Goal: Use online tool/utility: Utilize a website feature to perform a specific function

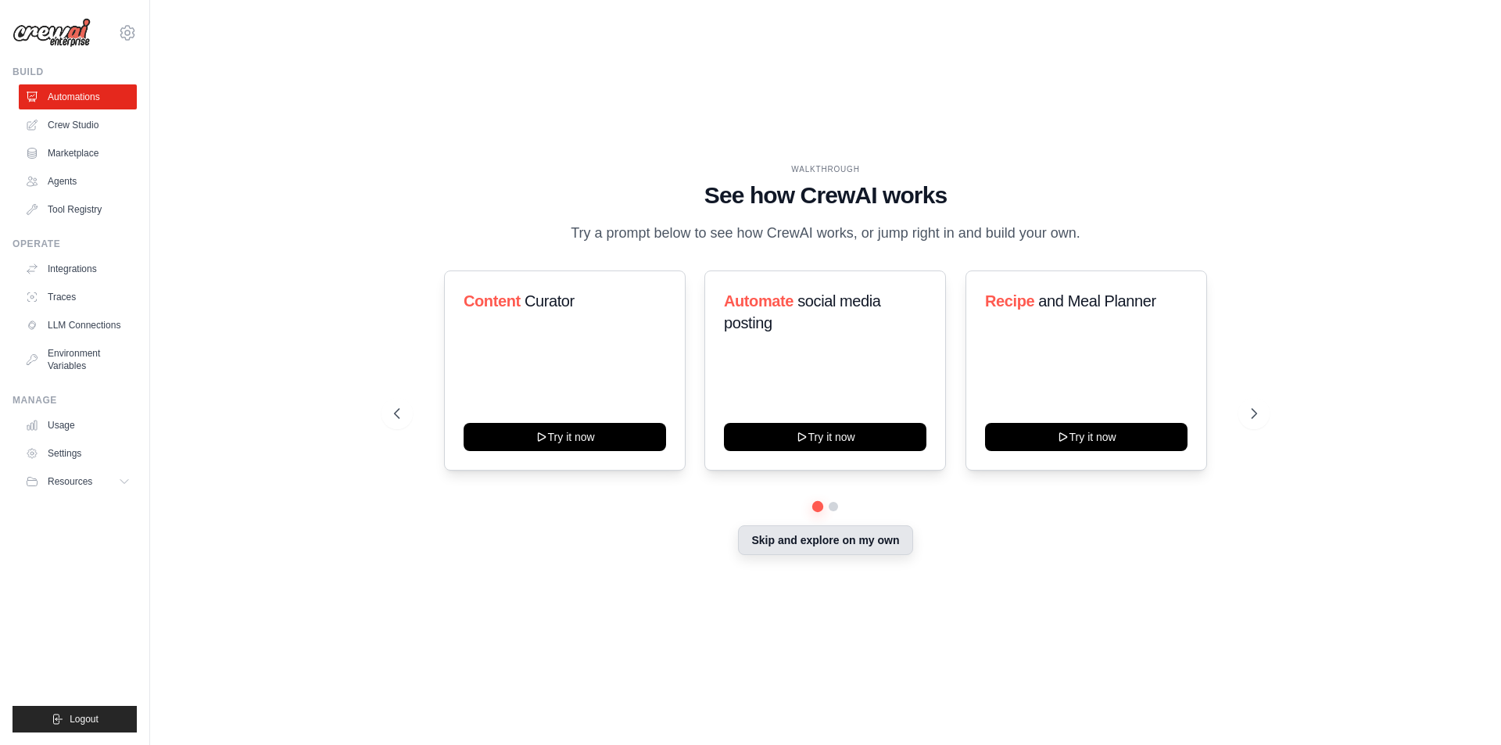
click at [880, 545] on button "Skip and explore on my own" at bounding box center [825, 540] width 174 height 30
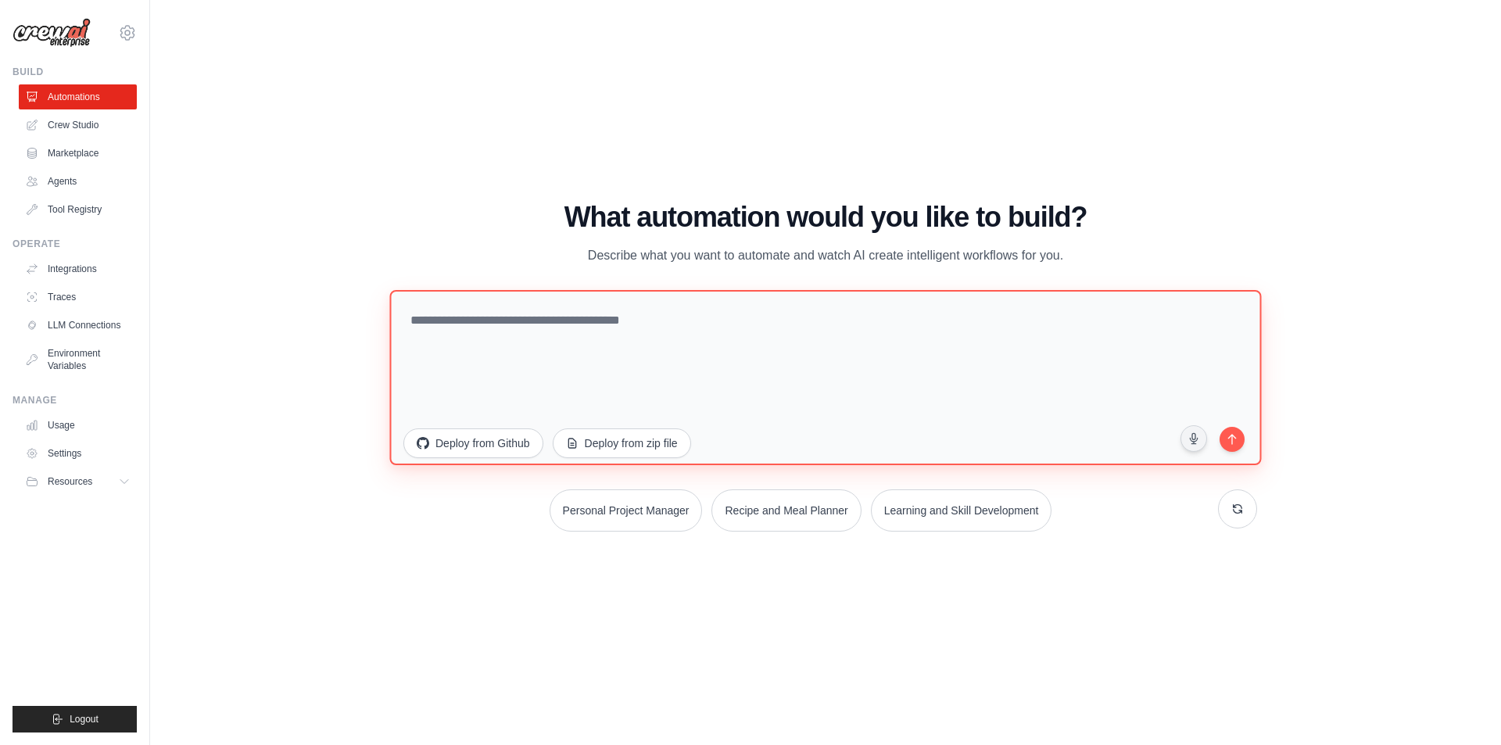
click at [970, 369] on textarea at bounding box center [825, 376] width 872 height 175
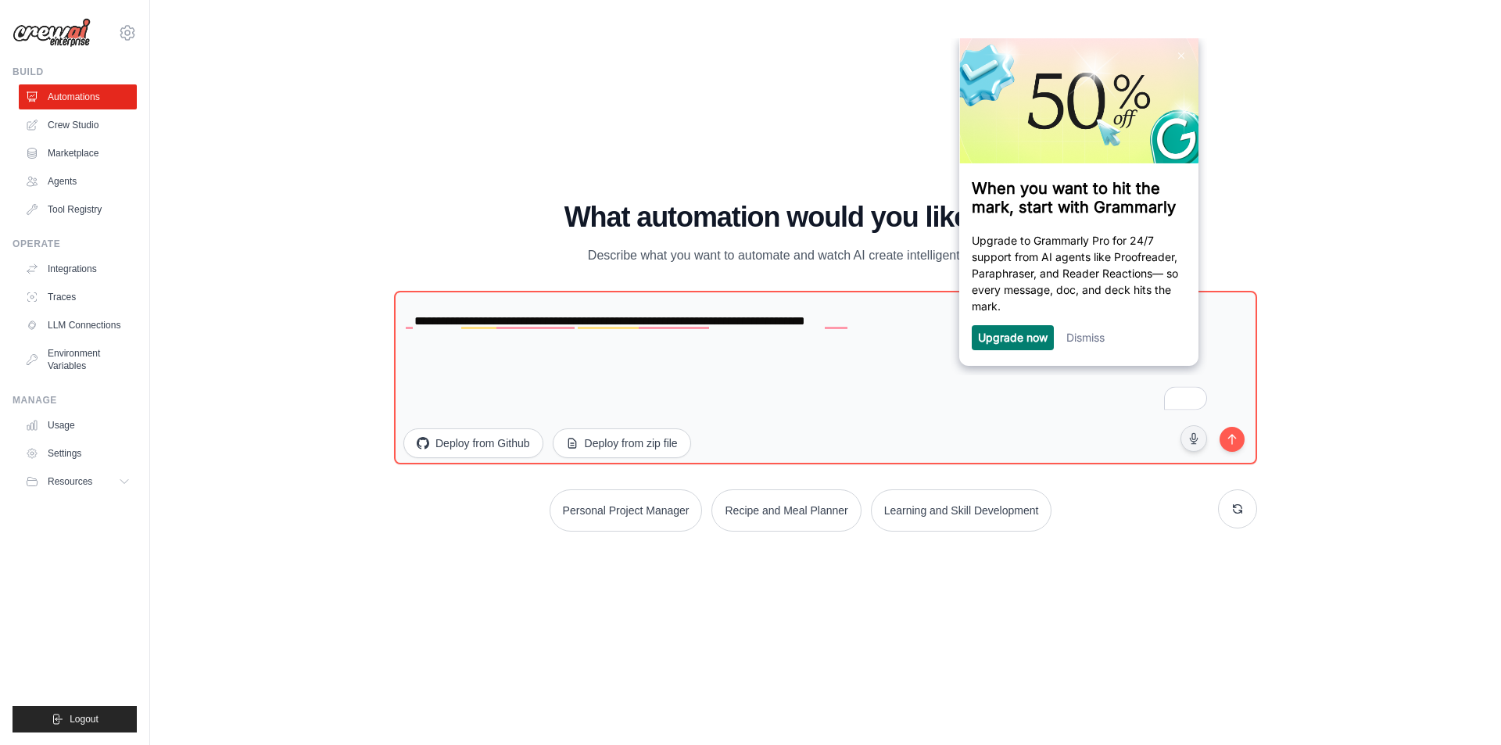
click at [1096, 334] on link "Dismiss" at bounding box center [1085, 337] width 38 height 13
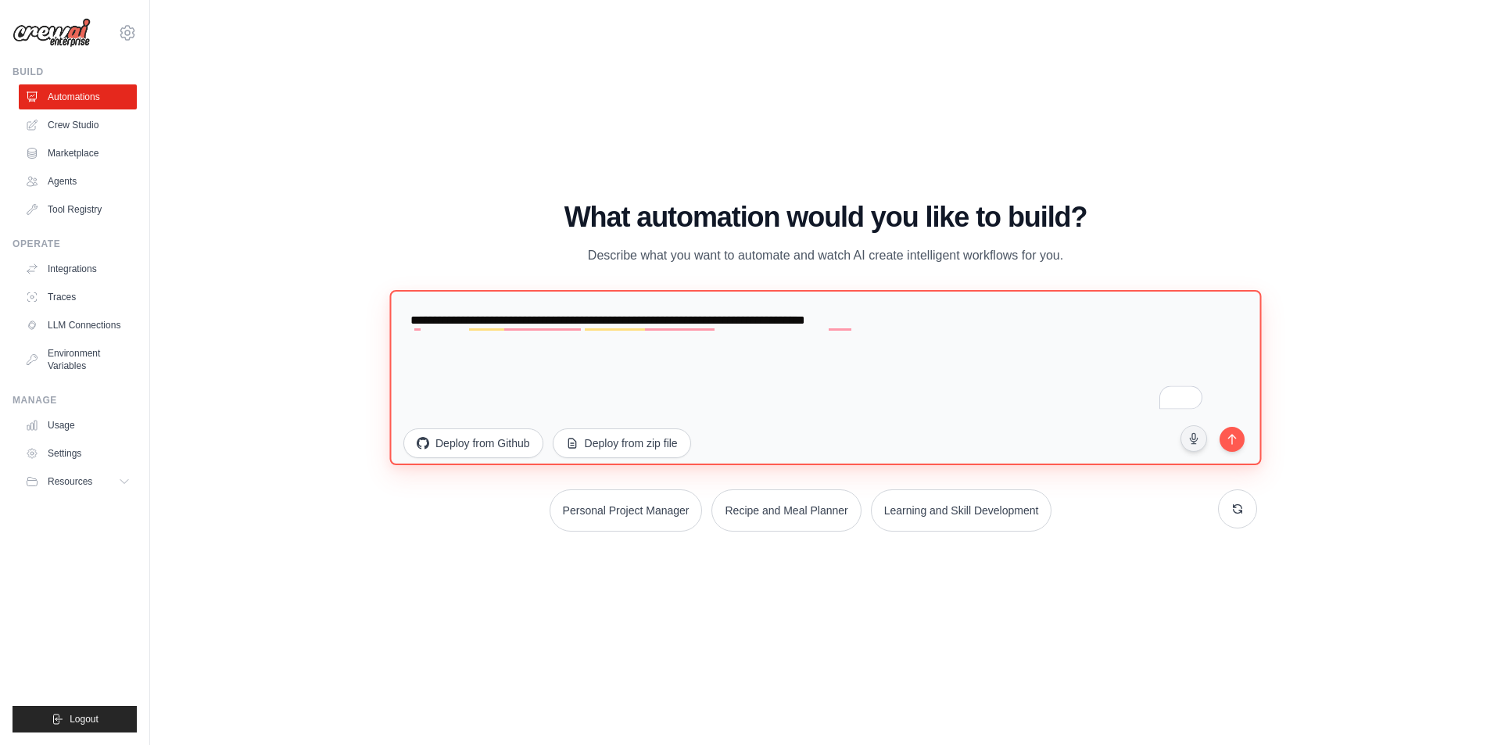
click at [1079, 371] on textarea "**********" at bounding box center [825, 376] width 872 height 175
type textarea "**********"
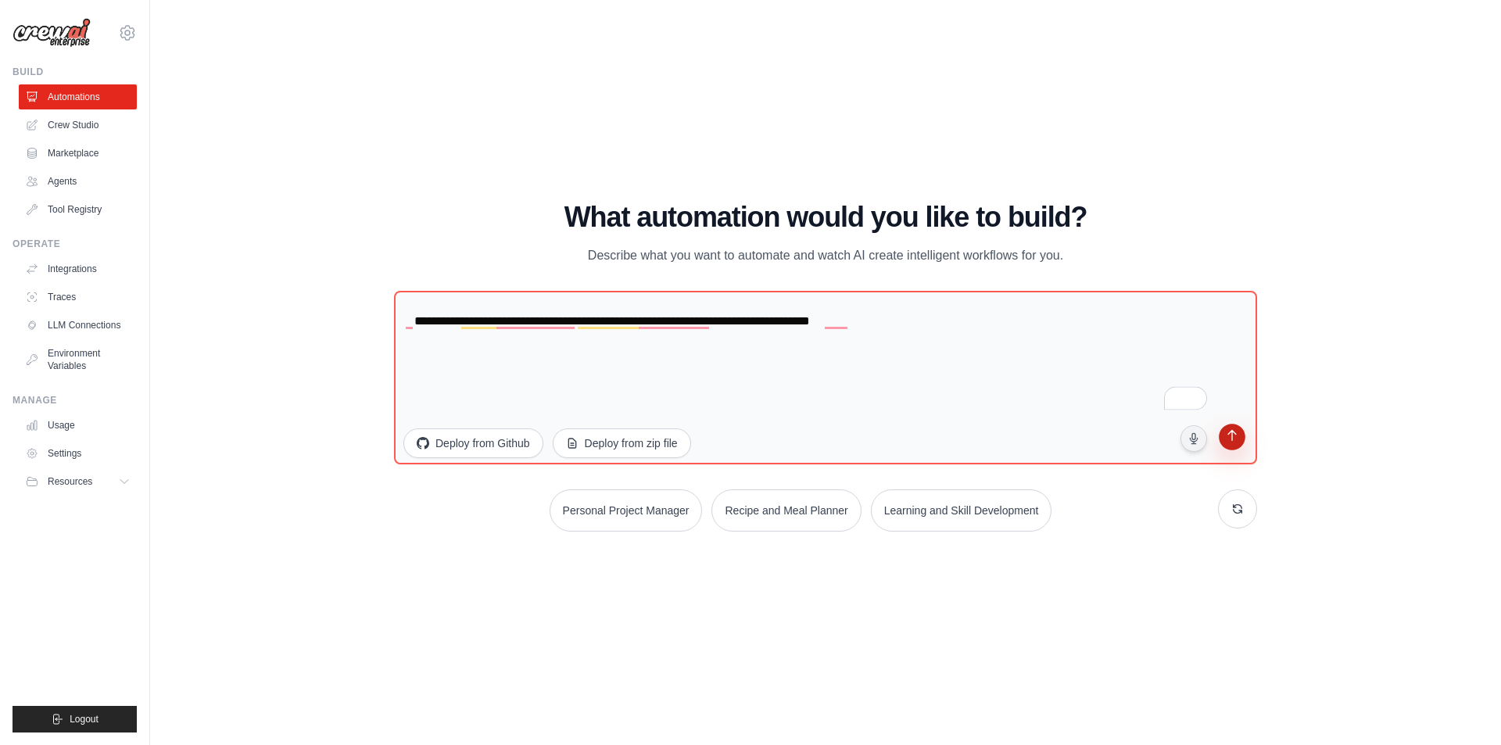
click at [1238, 437] on icon "submit" at bounding box center [1232, 436] width 15 height 15
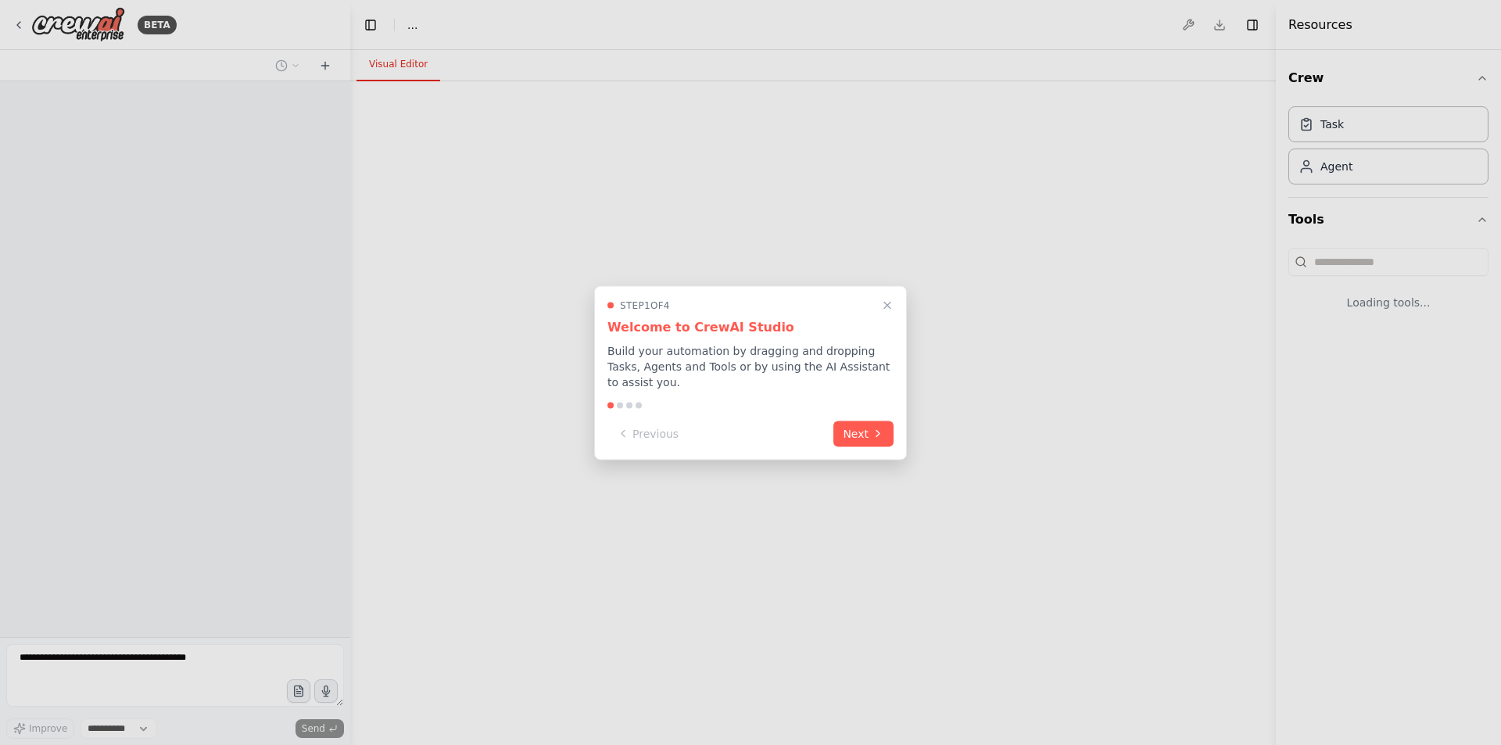
select select "****"
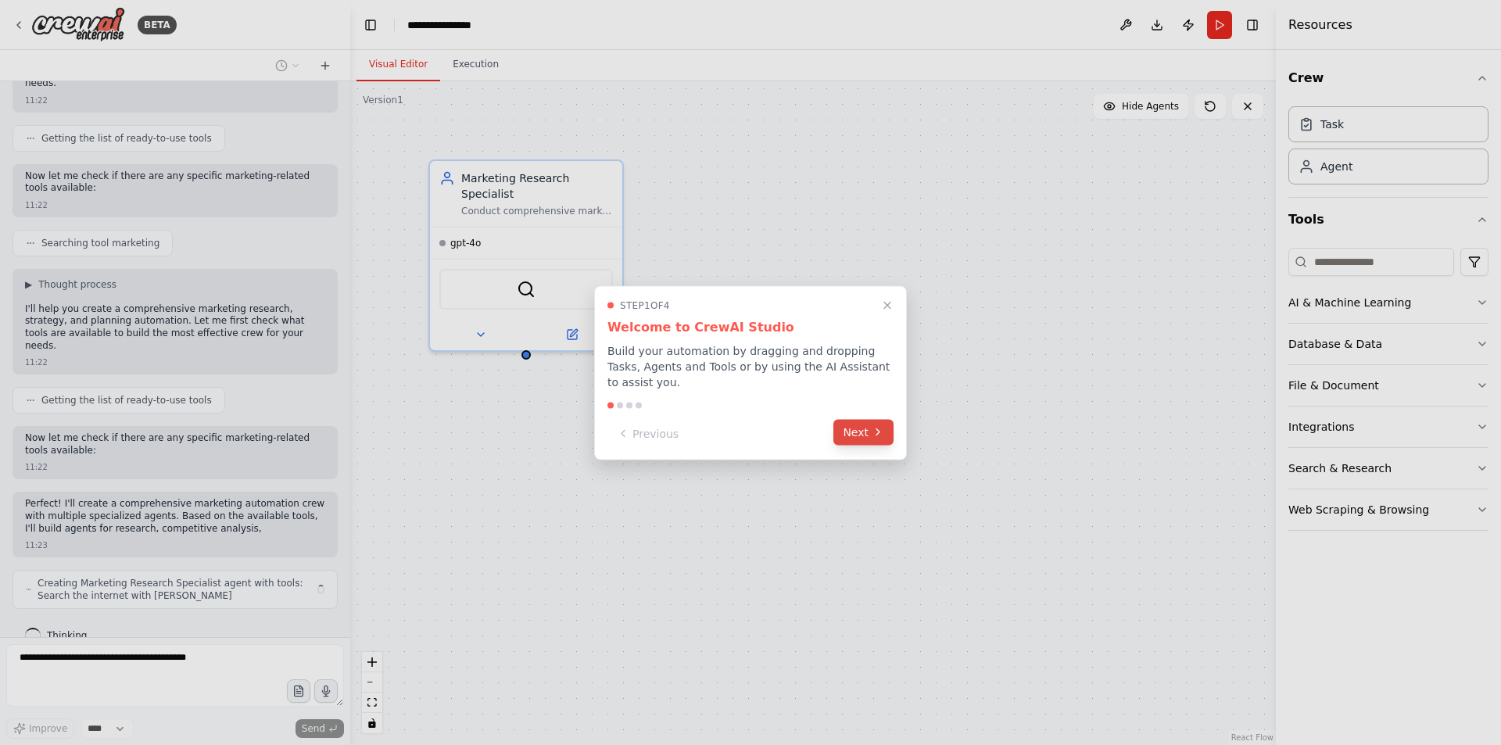
scroll to position [166, 0]
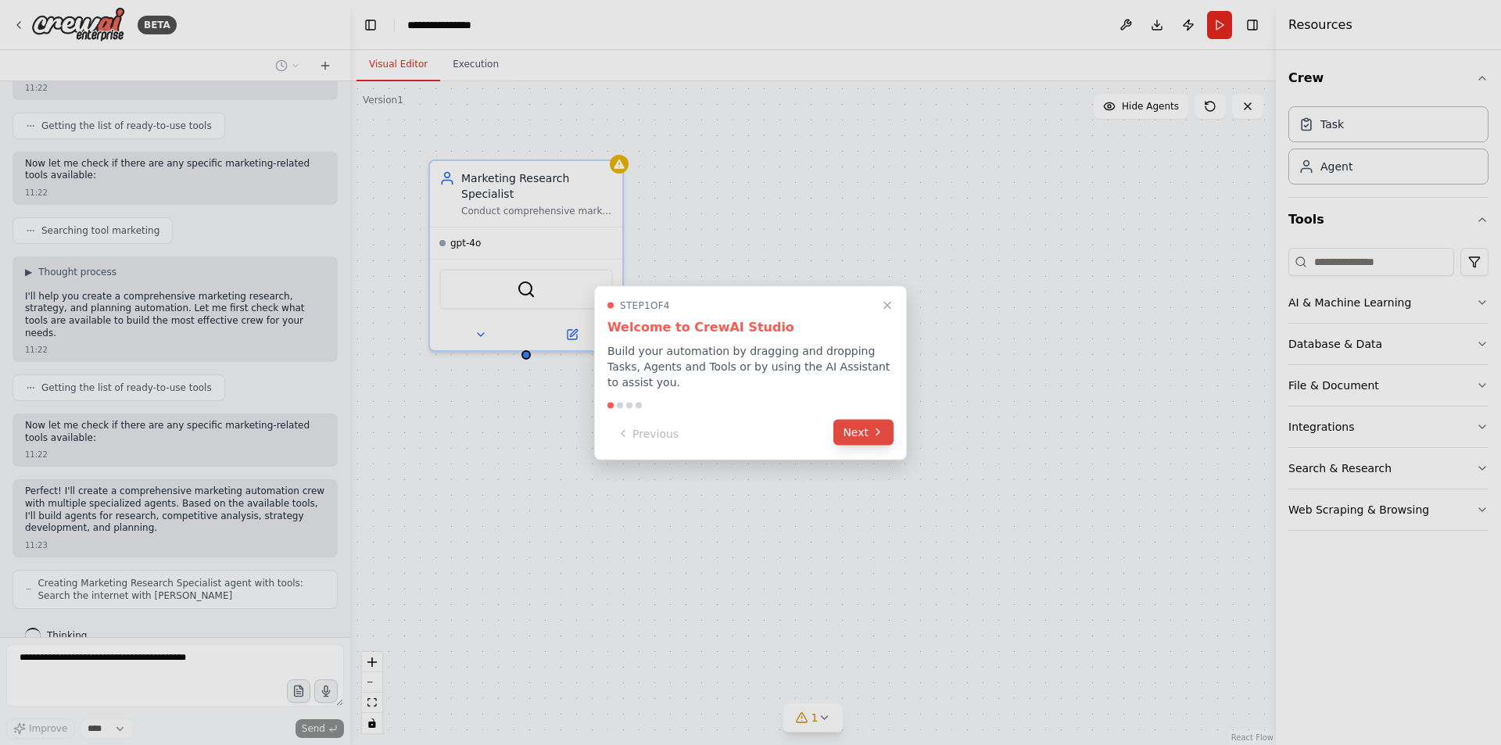
click at [863, 424] on button "Next" at bounding box center [864, 432] width 60 height 26
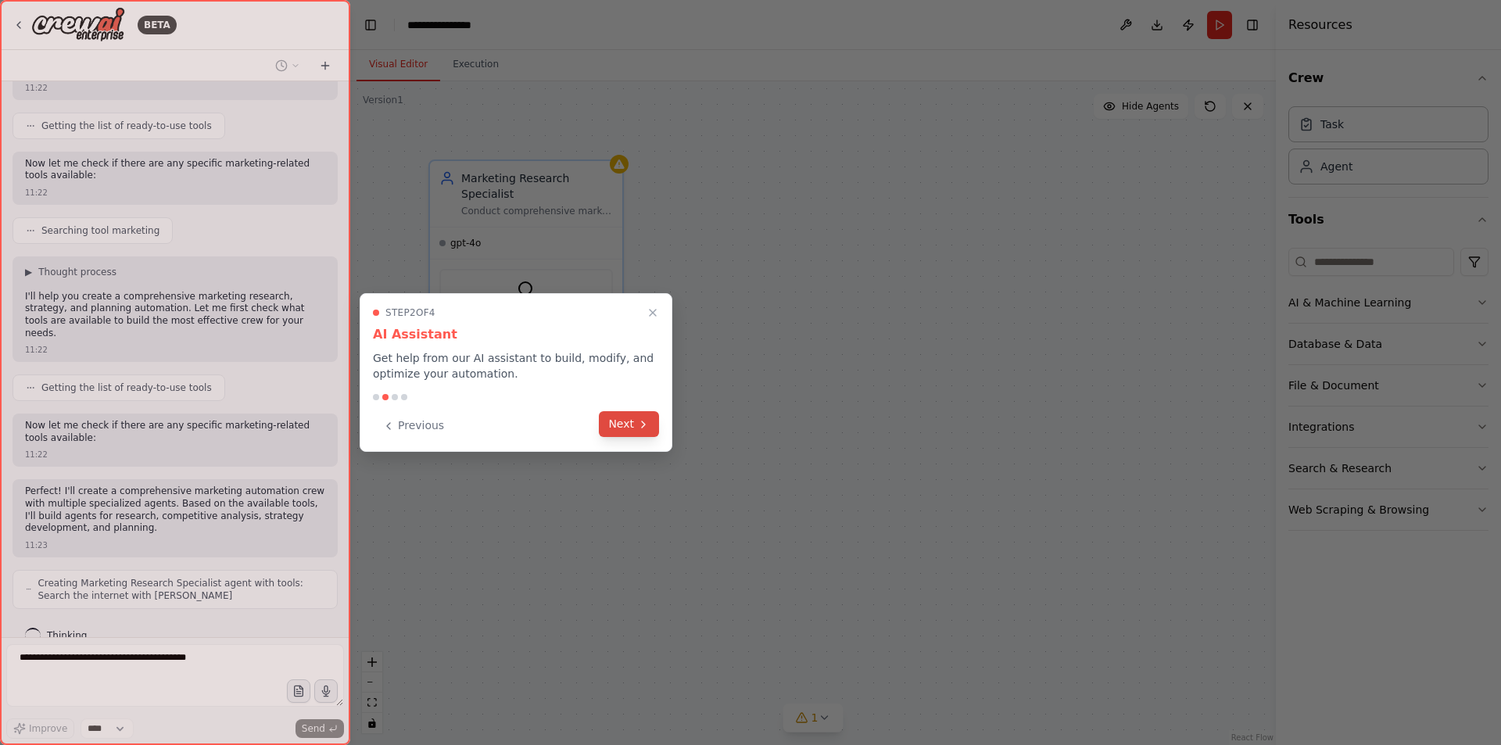
scroll to position [217, 0]
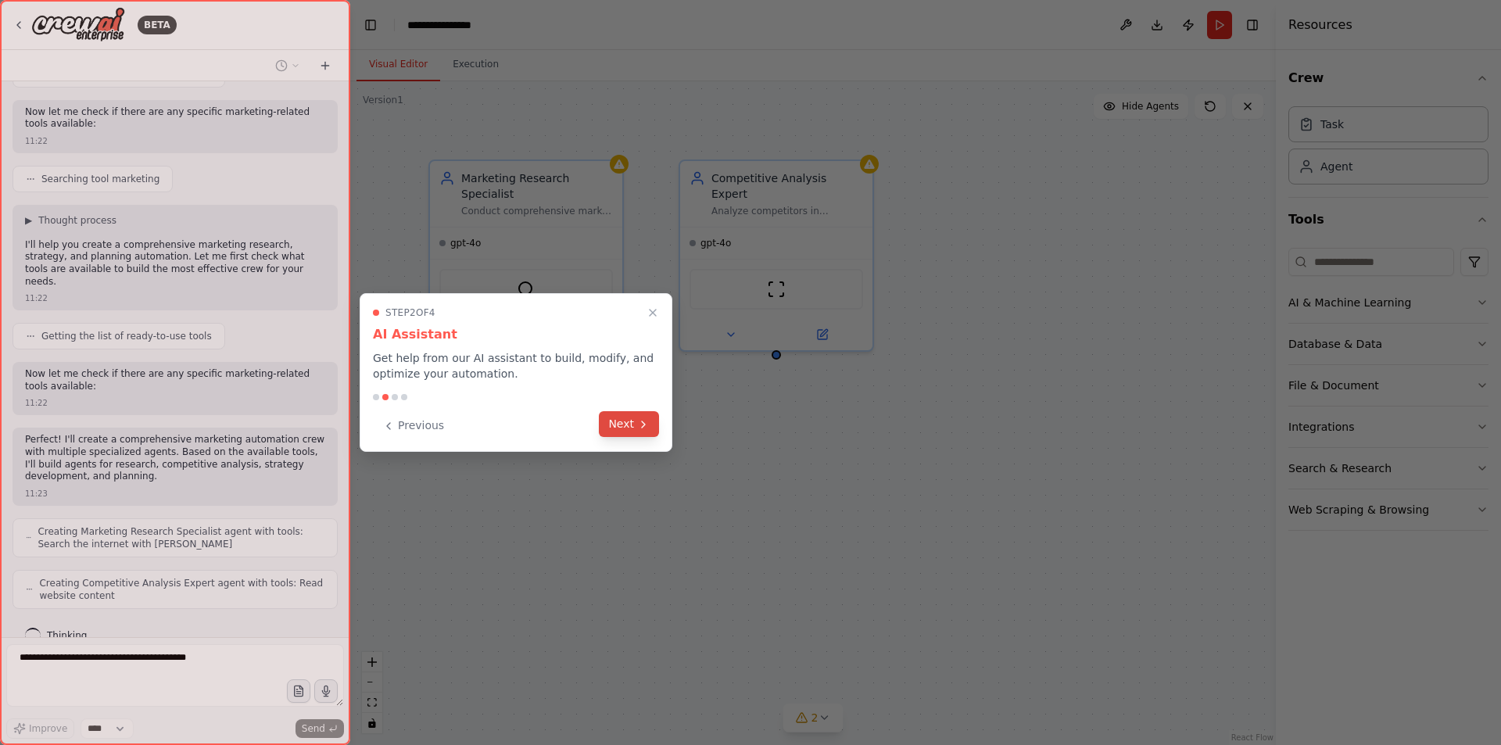
click at [645, 421] on icon at bounding box center [643, 424] width 13 height 13
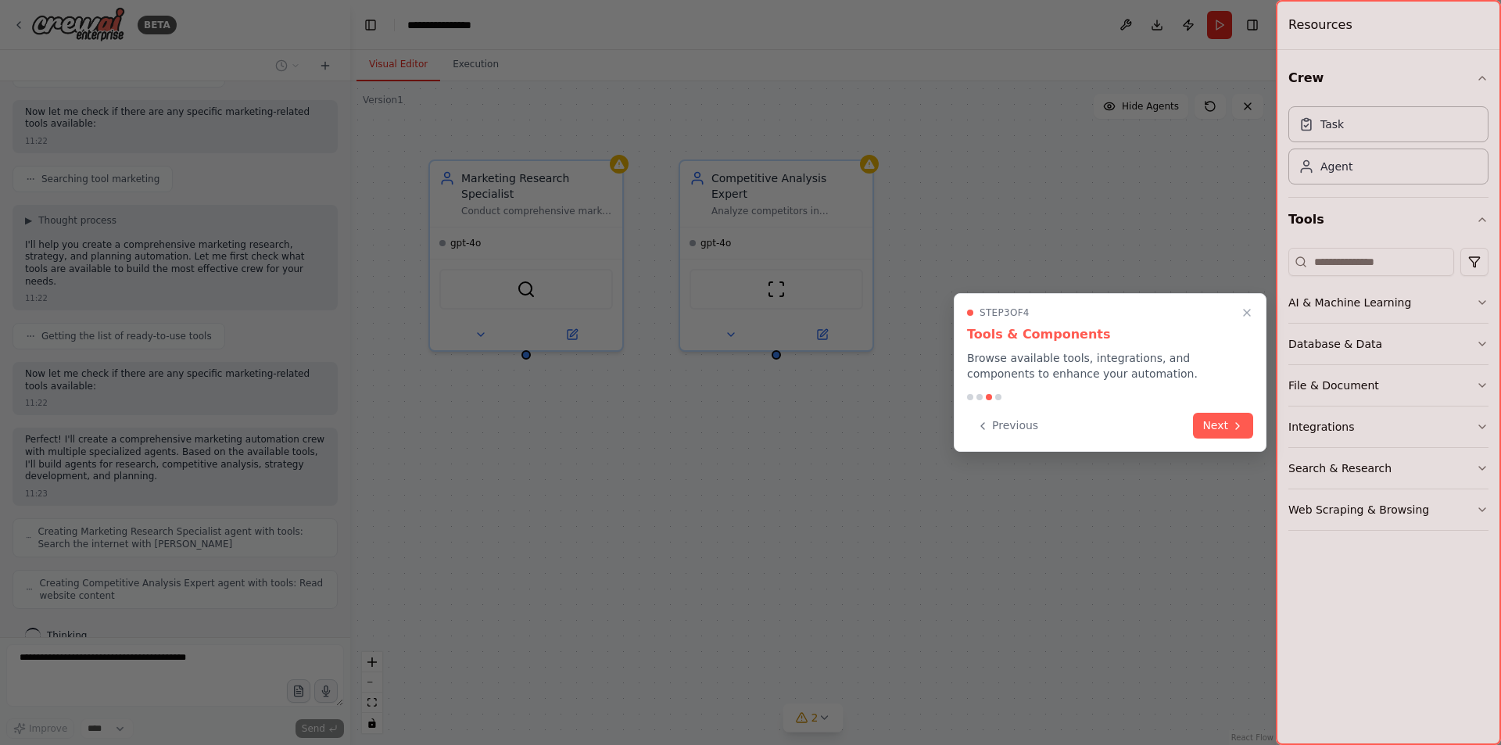
scroll to position [256, 0]
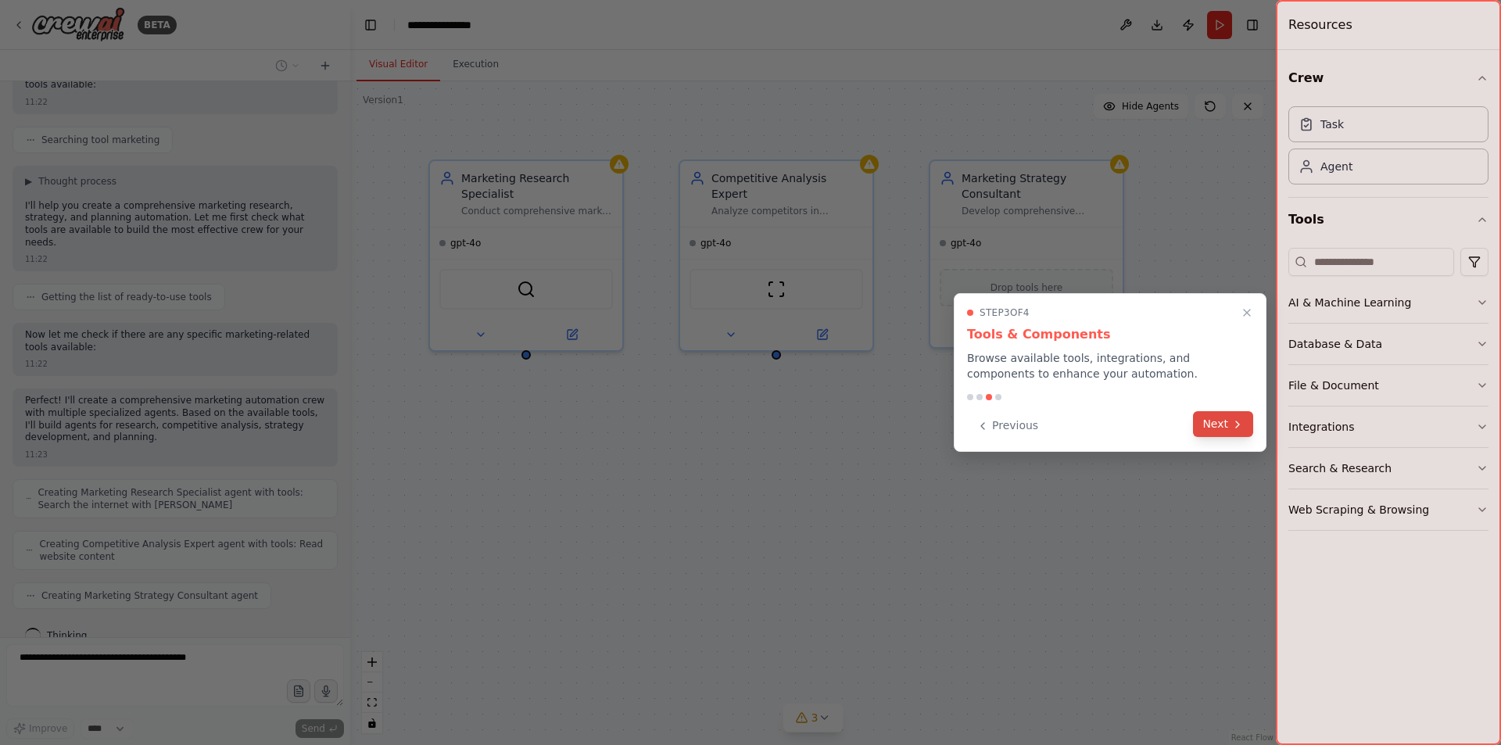
click at [1238, 429] on icon at bounding box center [1238, 424] width 13 height 13
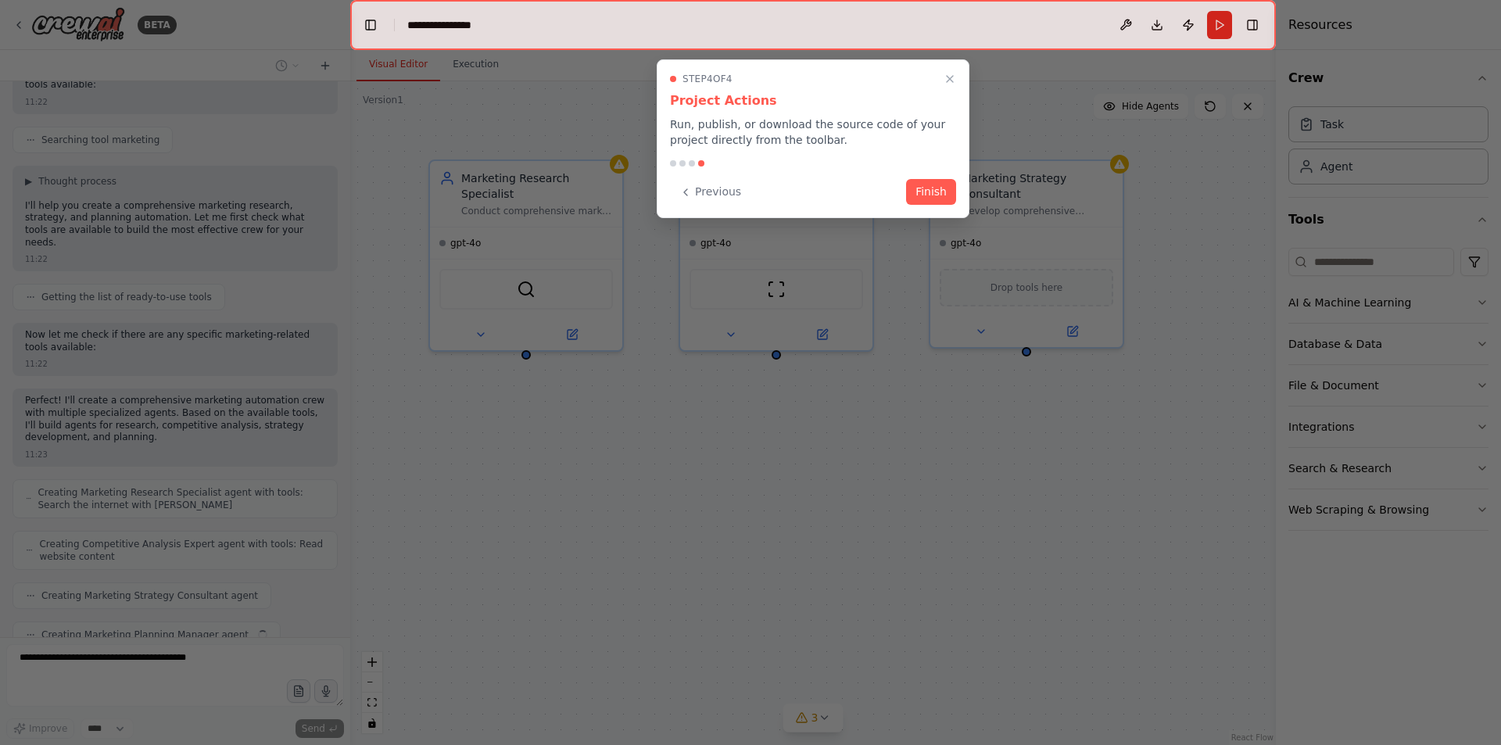
scroll to position [296, 0]
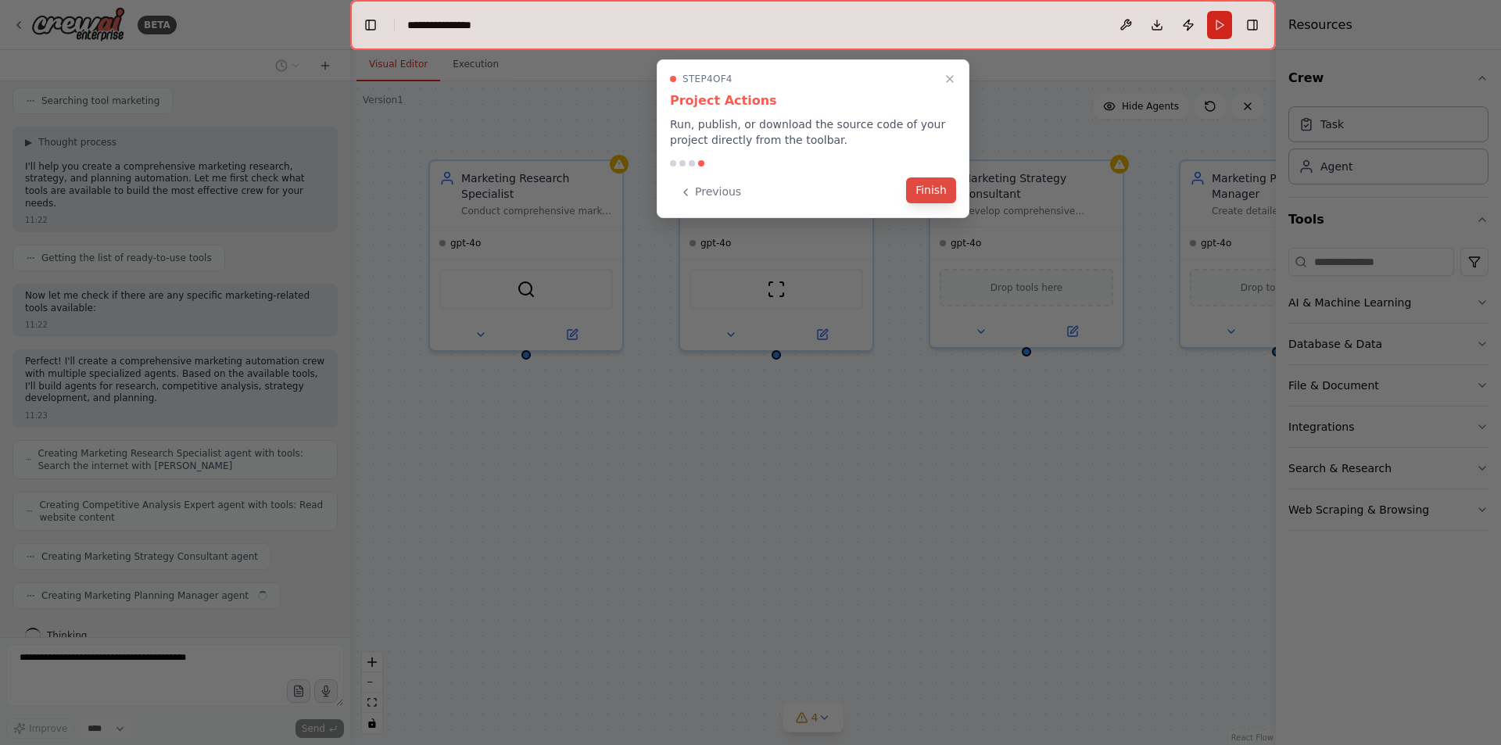
click at [921, 190] on button "Finish" at bounding box center [931, 191] width 50 height 26
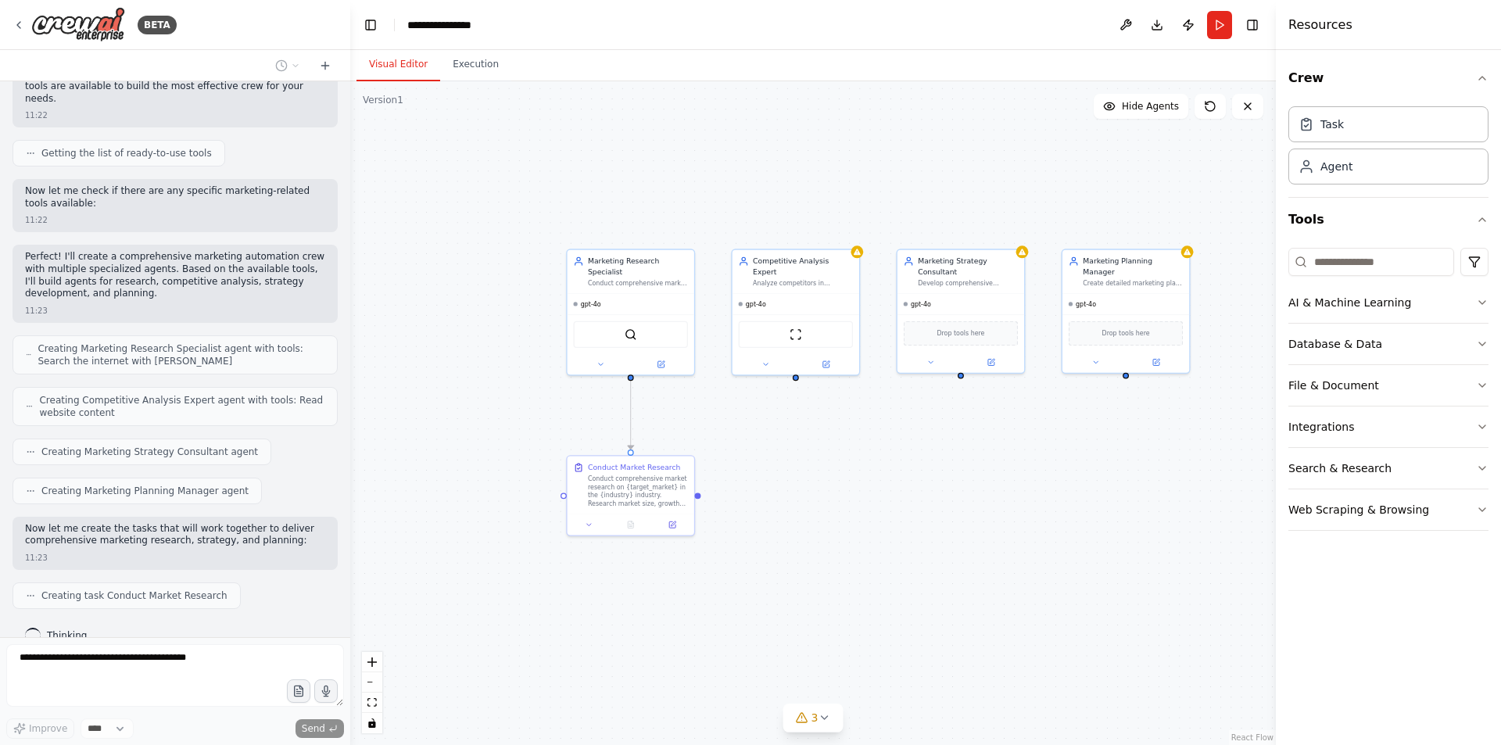
scroll to position [439, 0]
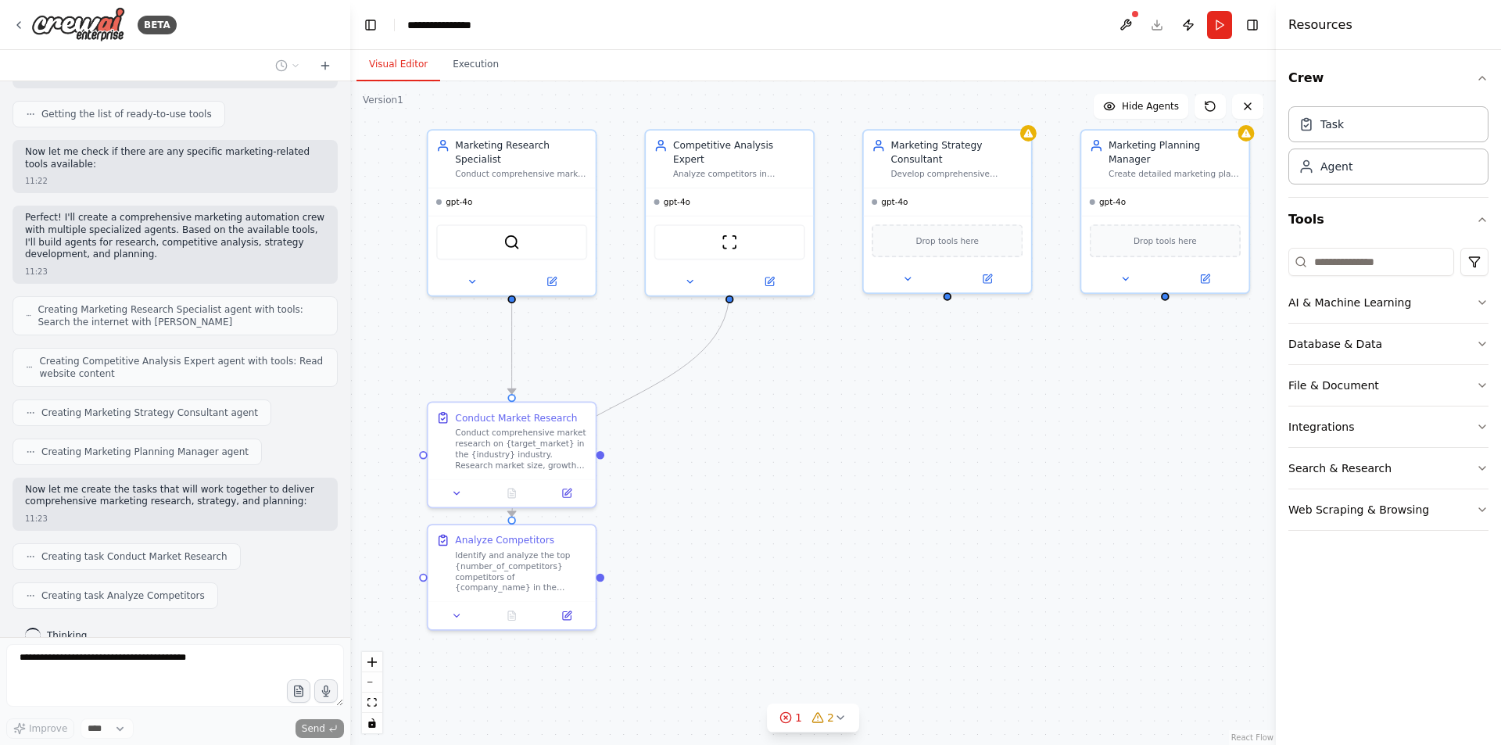
drag, startPoint x: 878, startPoint y: 511, endPoint x: 889, endPoint y: 468, distance: 43.6
click at [889, 468] on div ".deletable-edge-delete-btn { width: 20px; height: 20px; border: 0px solid #ffff…" at bounding box center [813, 413] width 926 height 664
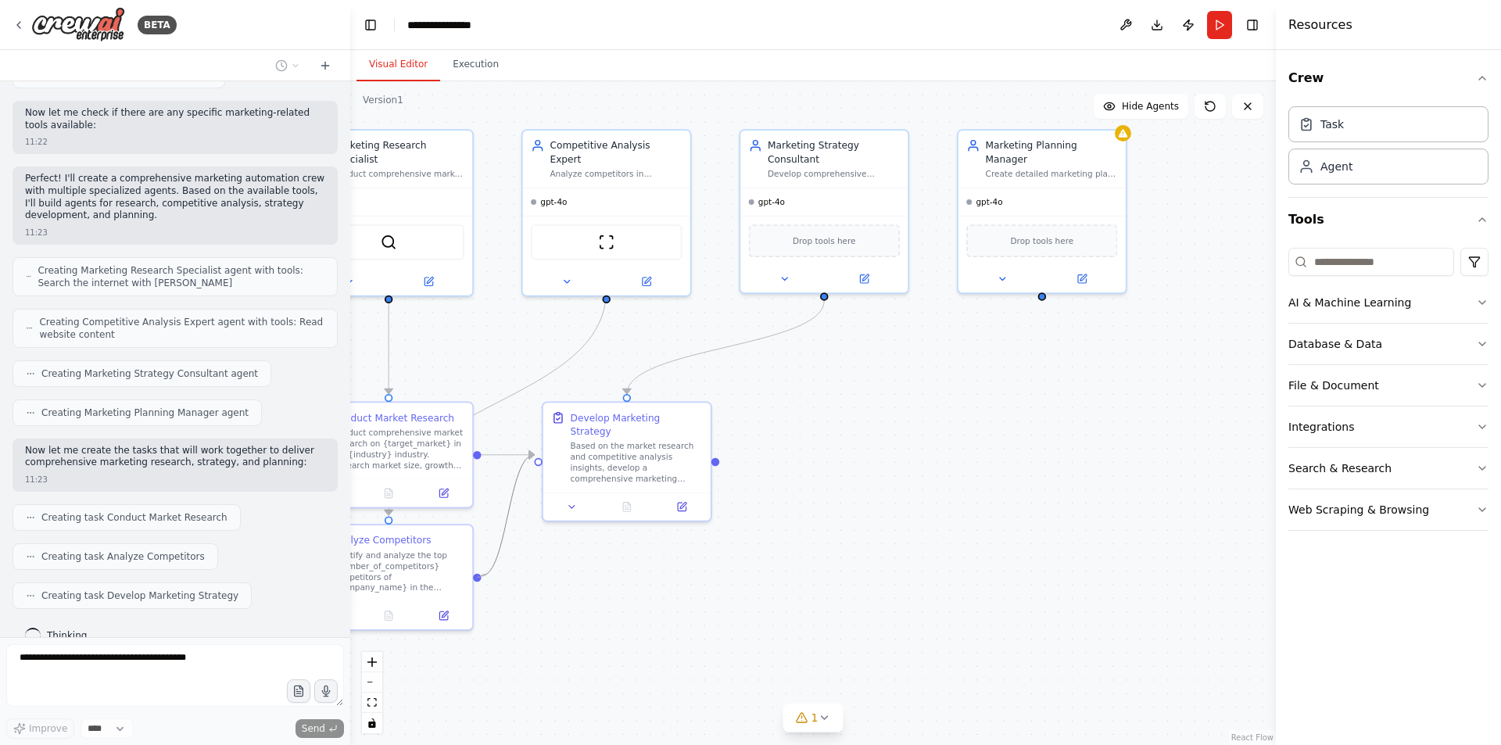
drag, startPoint x: 604, startPoint y: 578, endPoint x: 477, endPoint y: 580, distance: 126.7
click at [475, 577] on div at bounding box center [477, 577] width 8 height 8
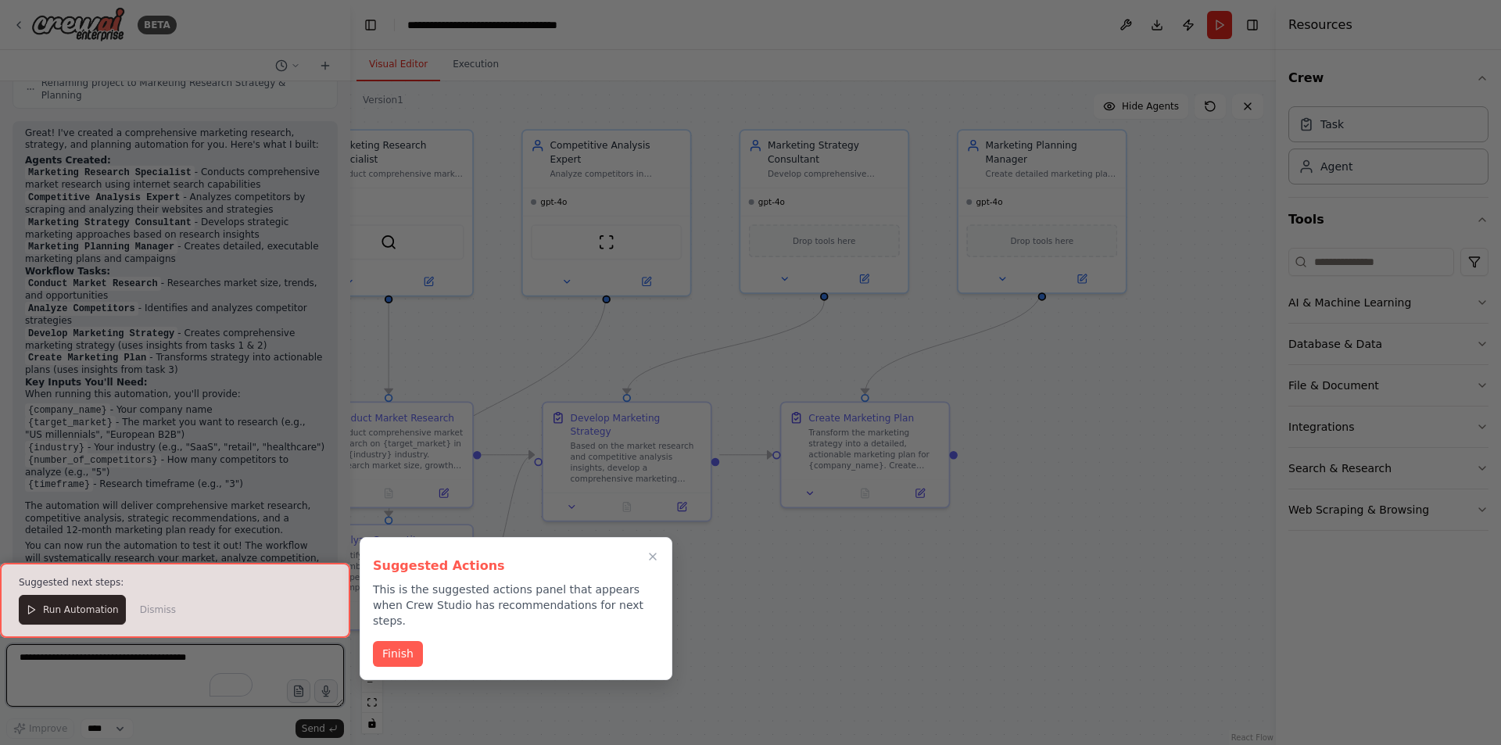
scroll to position [1241, 0]
click at [390, 647] on button "Finish" at bounding box center [398, 654] width 50 height 26
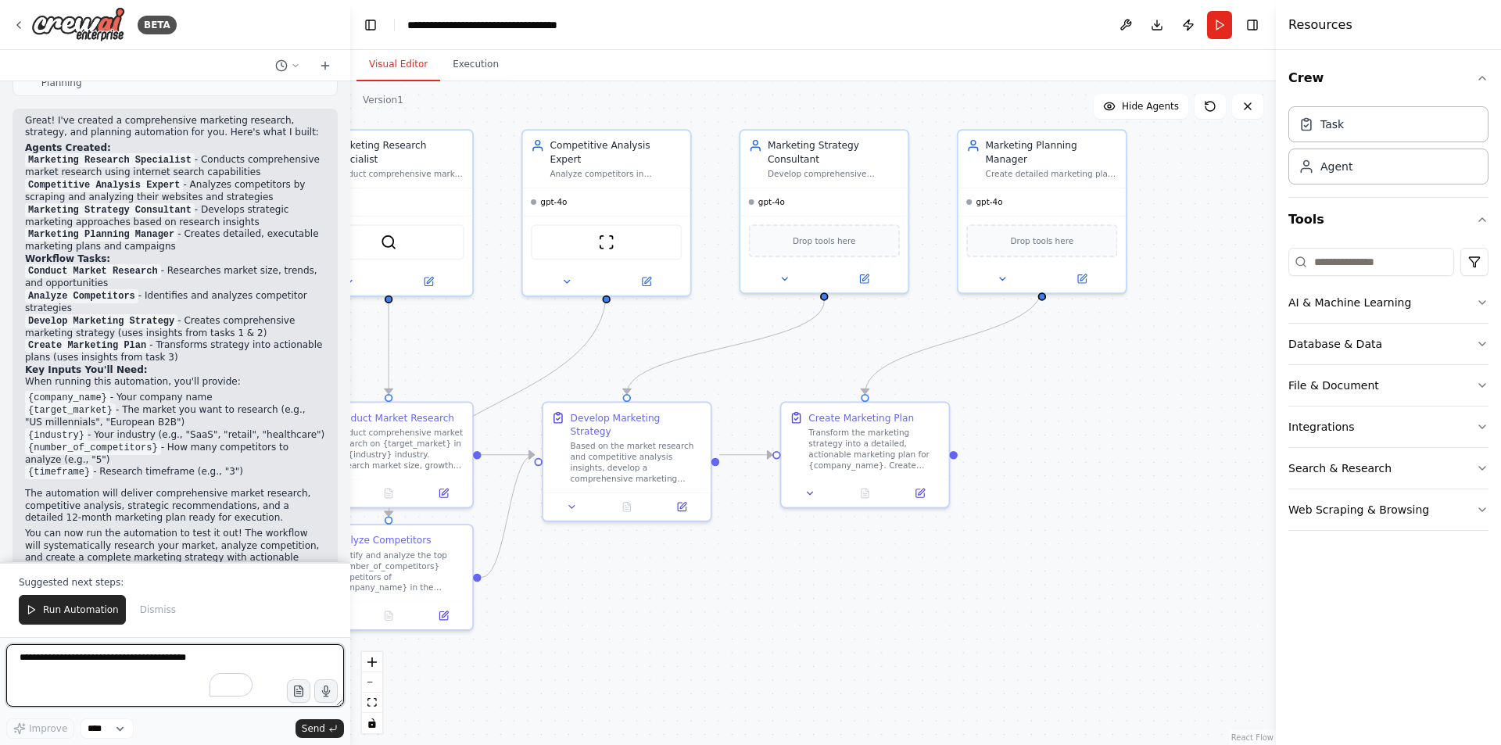
click at [68, 662] on textarea "To enrich screen reader interactions, please activate Accessibility in Grammarl…" at bounding box center [175, 675] width 338 height 63
click at [393, 231] on img at bounding box center [389, 239] width 16 height 16
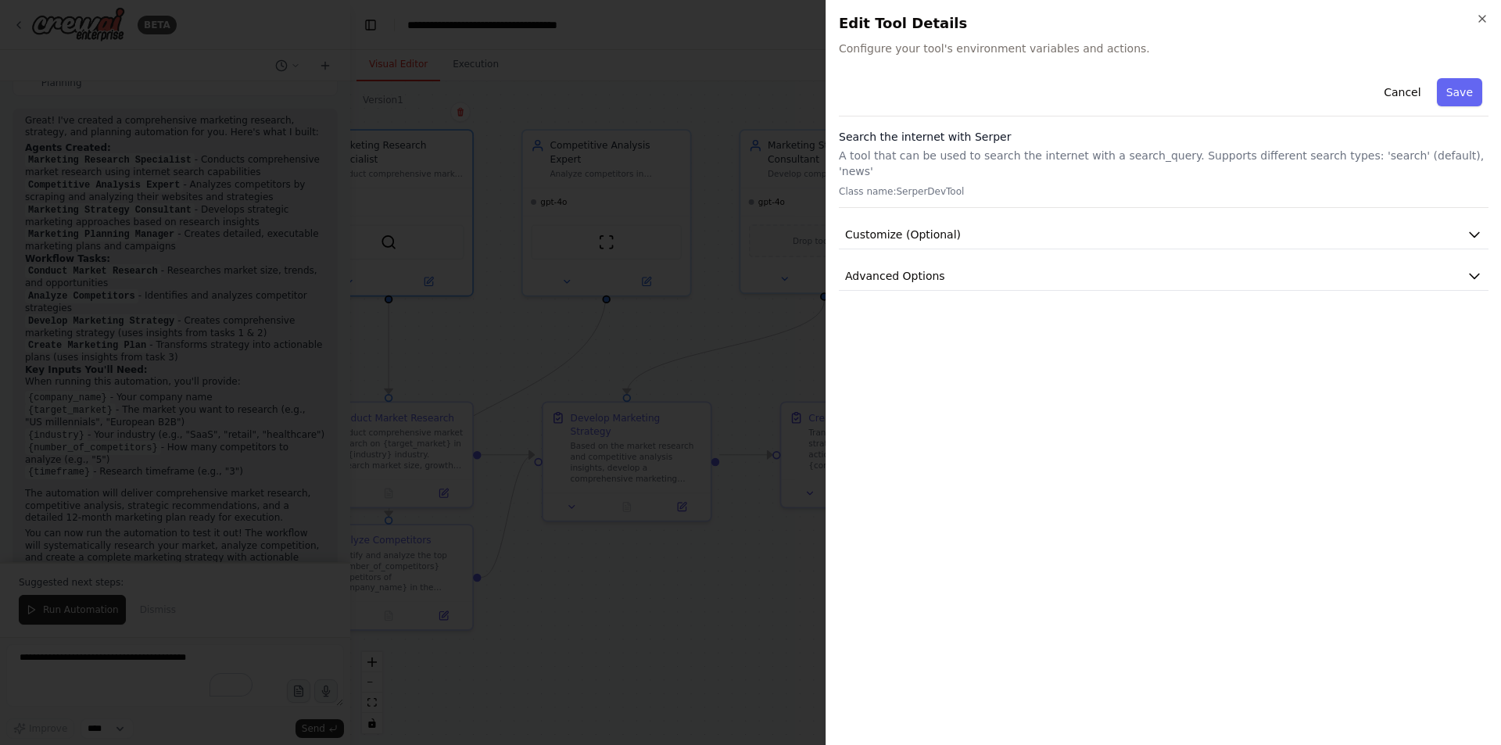
click at [895, 82] on div "Cancel Save" at bounding box center [1164, 94] width 650 height 45
click at [891, 52] on span "Configure your tool's environment variables and actions." at bounding box center [1164, 49] width 650 height 16
click at [885, 134] on h3 "Search the internet with Serper" at bounding box center [1164, 137] width 650 height 16
click at [994, 221] on button "Customize (Optional)" at bounding box center [1164, 235] width 650 height 29
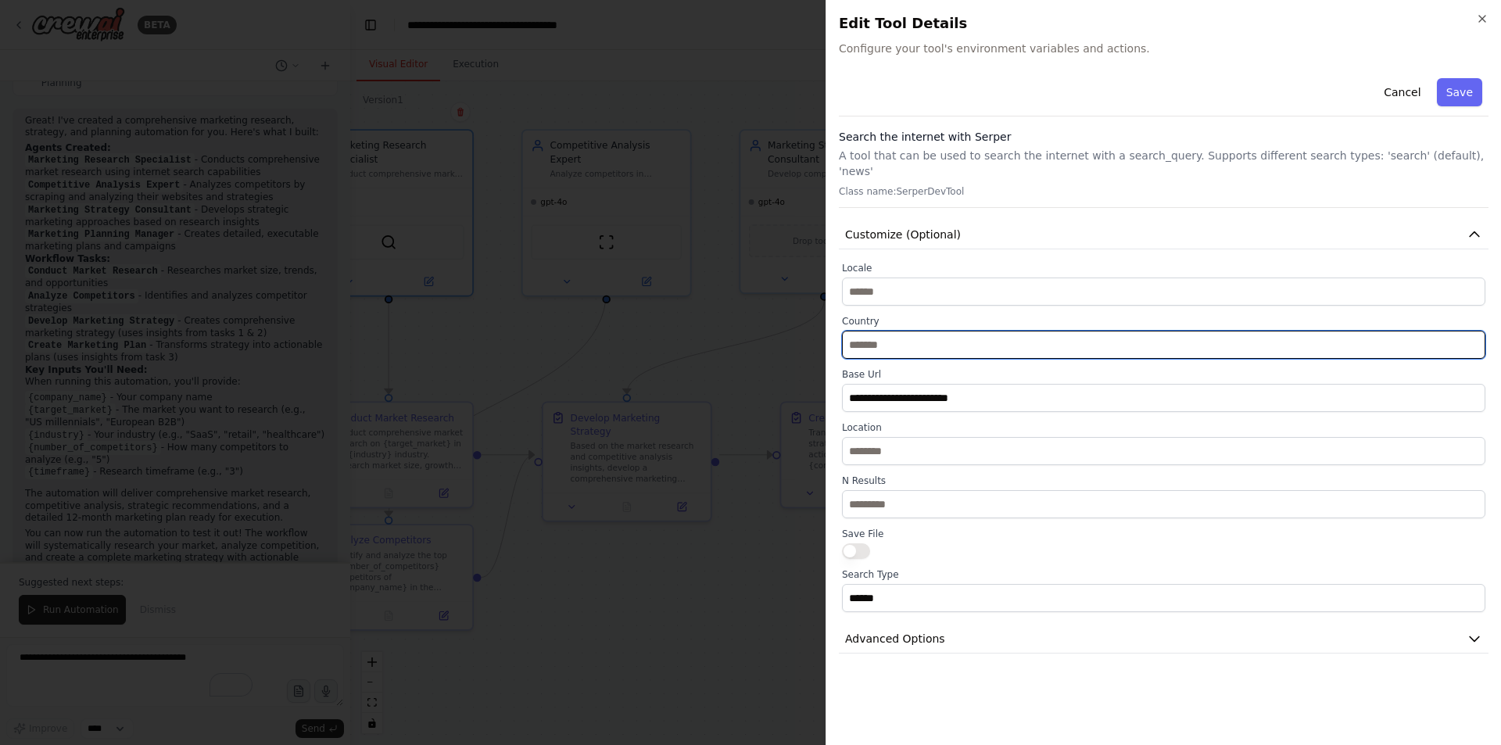
click at [931, 331] on input "text" at bounding box center [1164, 345] width 644 height 28
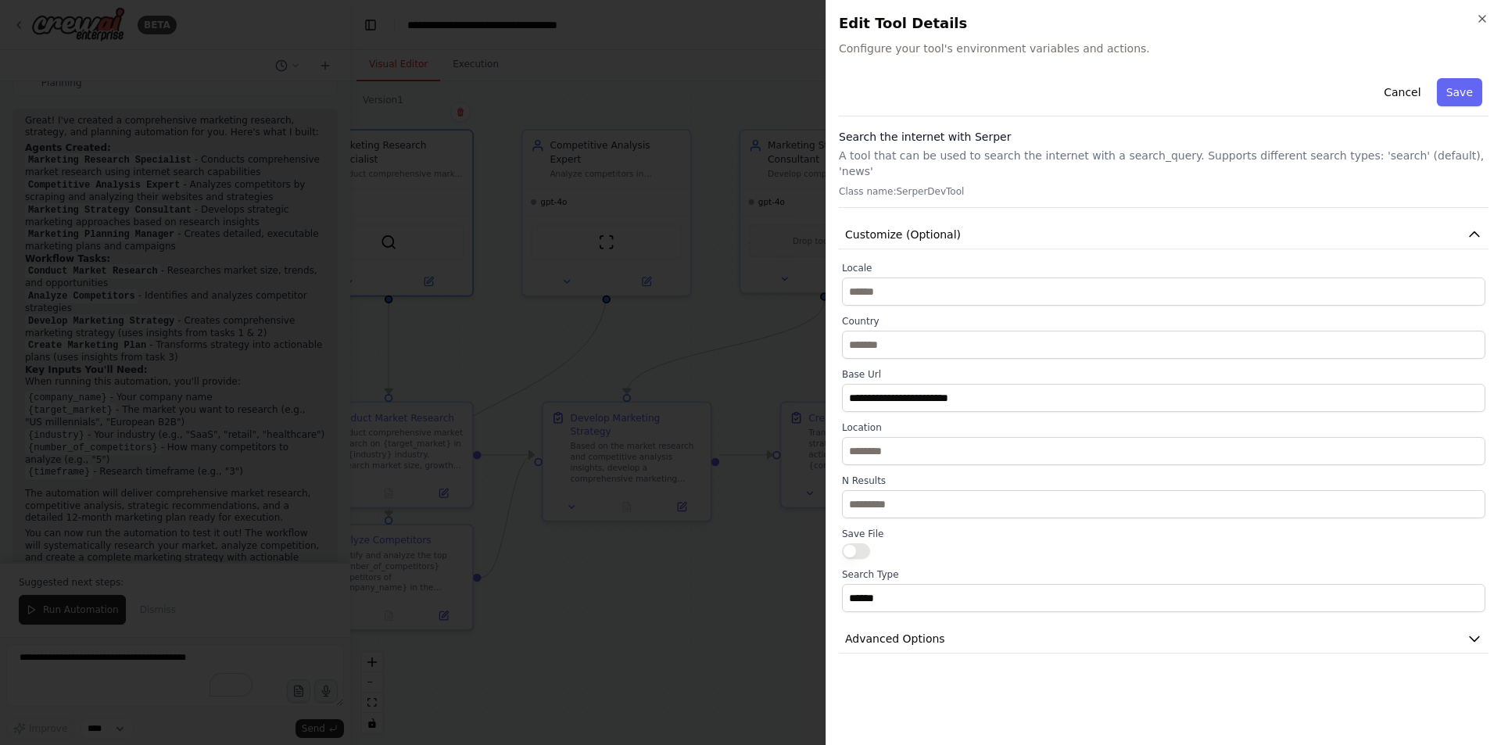
click at [726, 390] on div at bounding box center [750, 372] width 1501 height 745
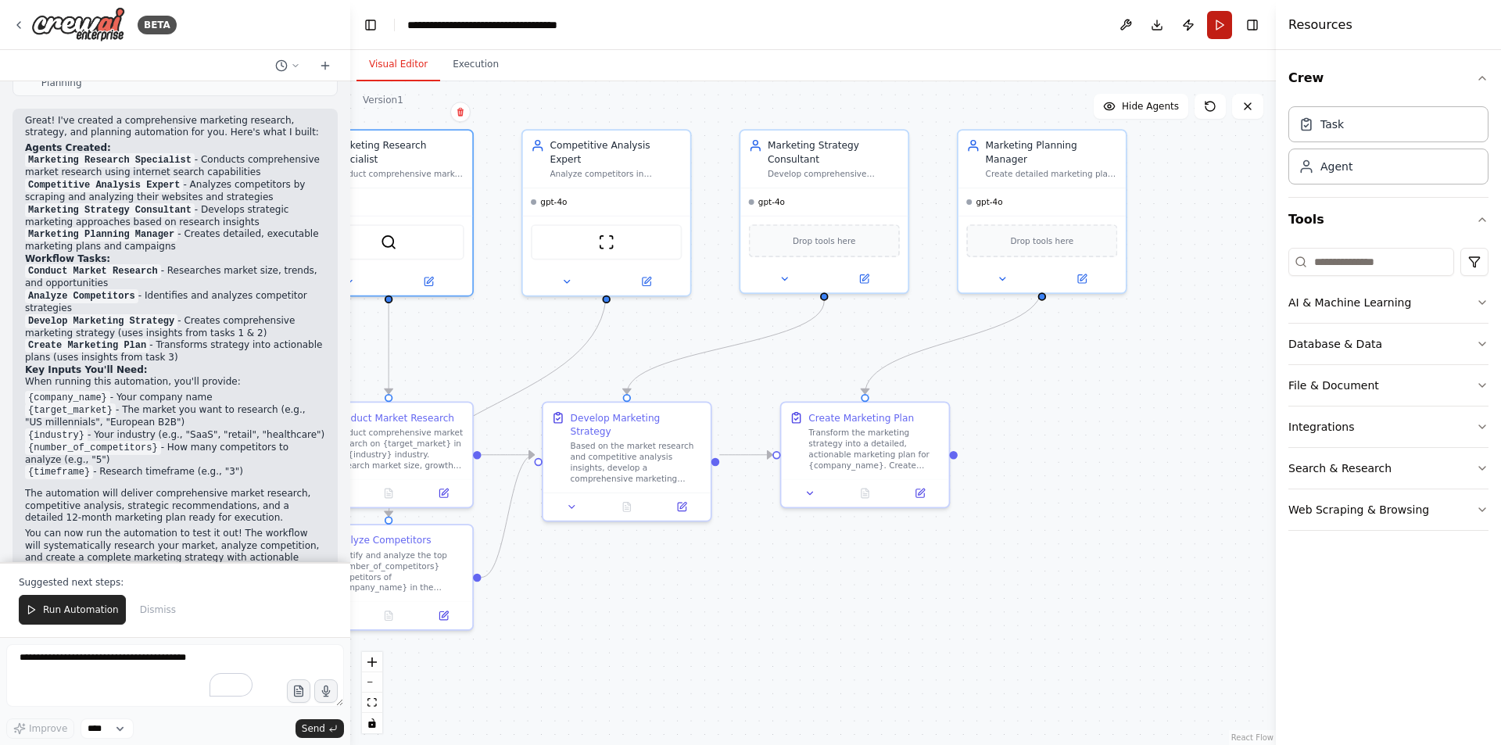
click at [1218, 30] on button "Run" at bounding box center [1219, 25] width 25 height 28
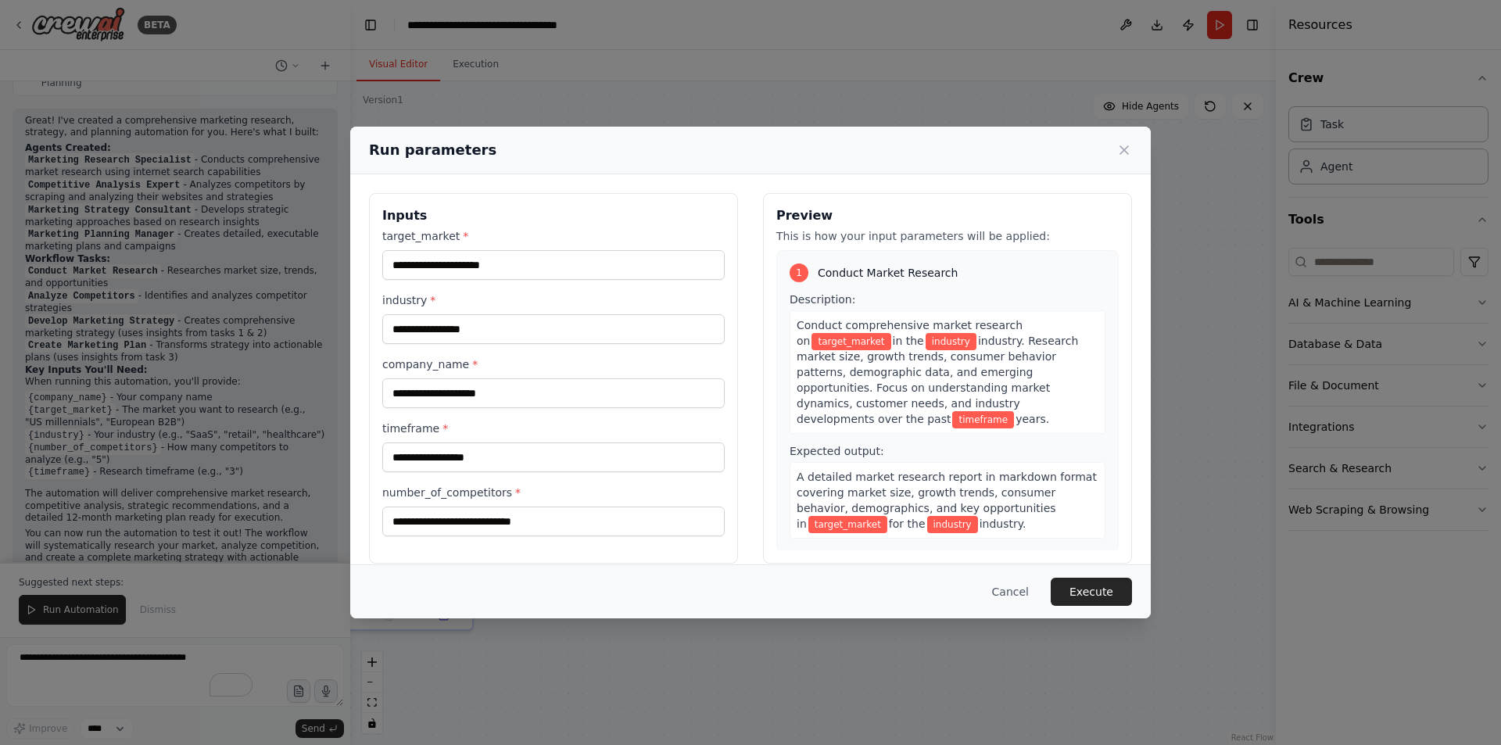
click at [93, 662] on div "Run parameters Inputs target_market * industry * company_name * timeframe * num…" at bounding box center [750, 372] width 1501 height 745
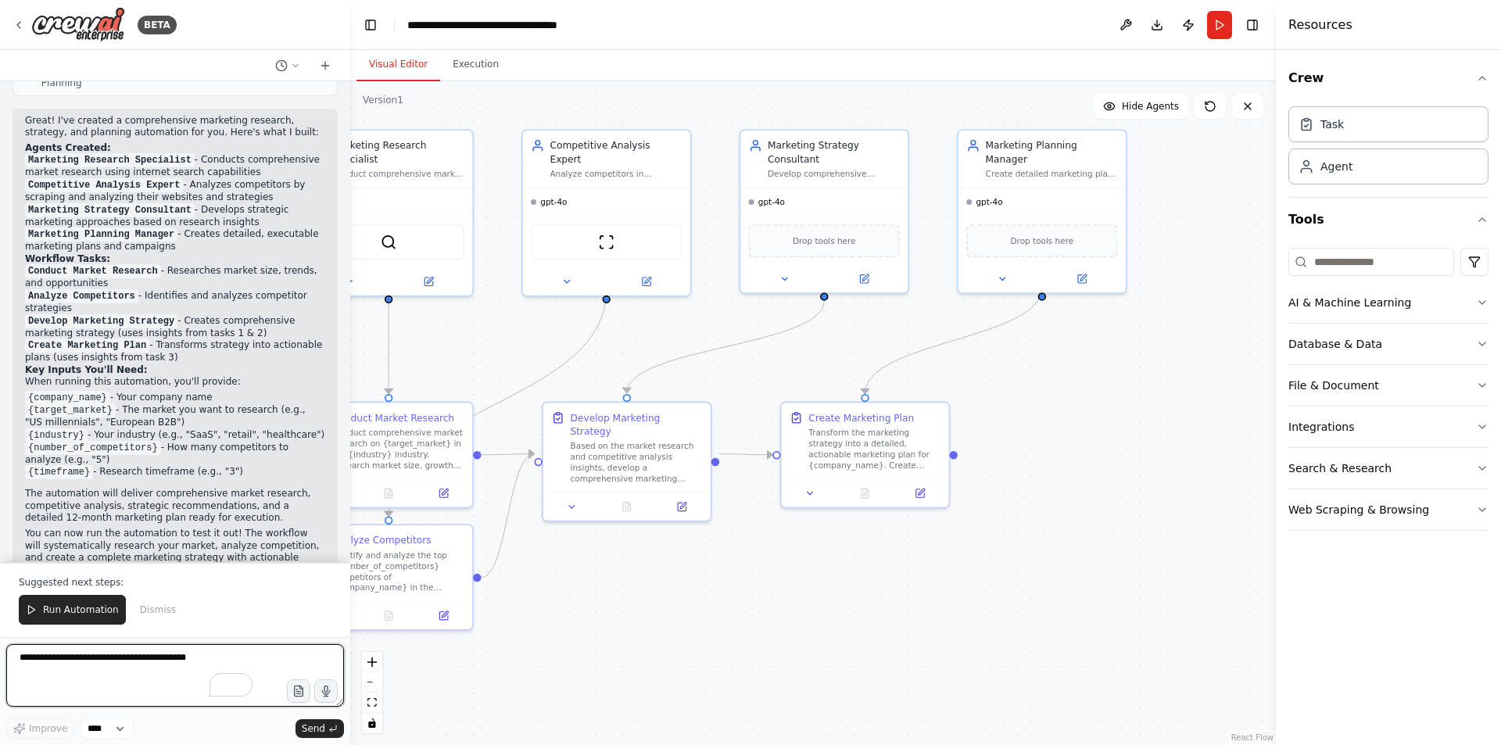
click at [195, 666] on textarea "To enrich screen reader interactions, please activate Accessibility in Grammarl…" at bounding box center [175, 675] width 338 height 63
